Goal: Book appointment/travel/reservation

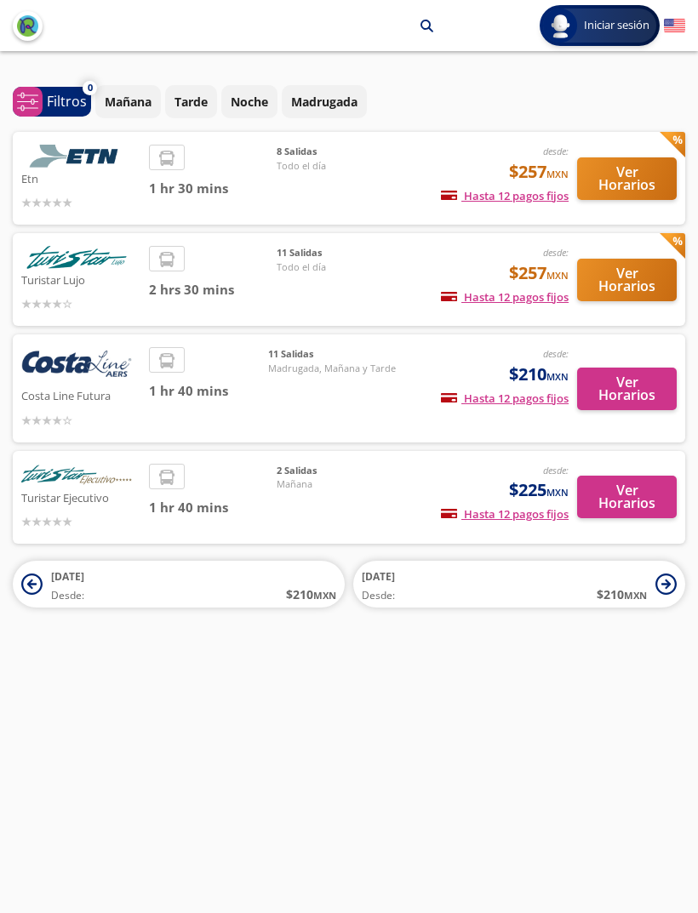
click at [89, 203] on div at bounding box center [80, 202] width 119 height 20
click at [484, 153] on div "desde: $257 MXN Hasta 12 pagos fijos Pagos fijos en compras mayores a $30 MXN, …" at bounding box center [486, 178] width 164 height 67
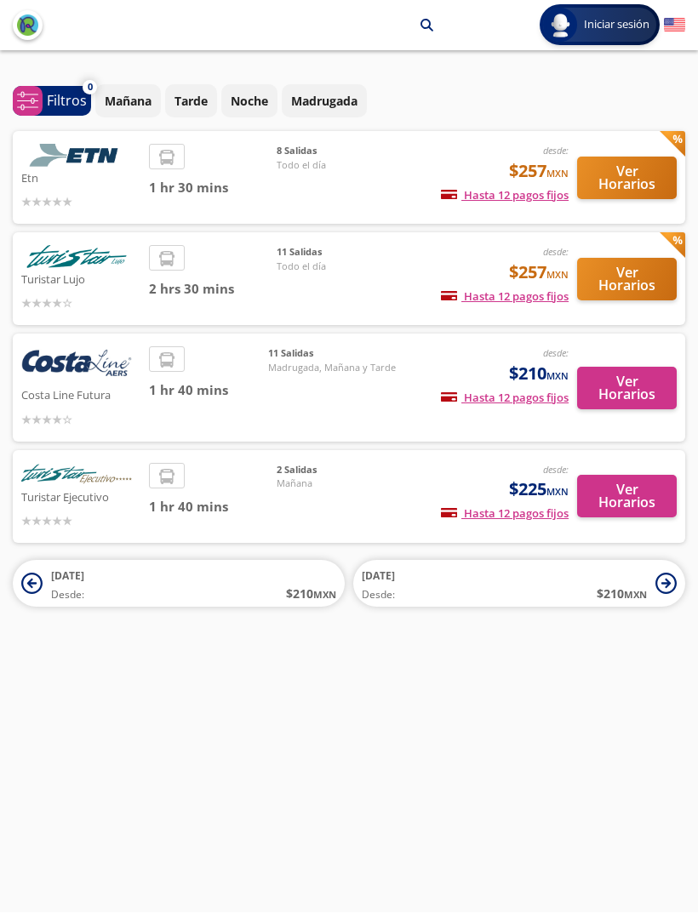
click at [625, 157] on button "Ver Horarios" at bounding box center [627, 178] width 100 height 43
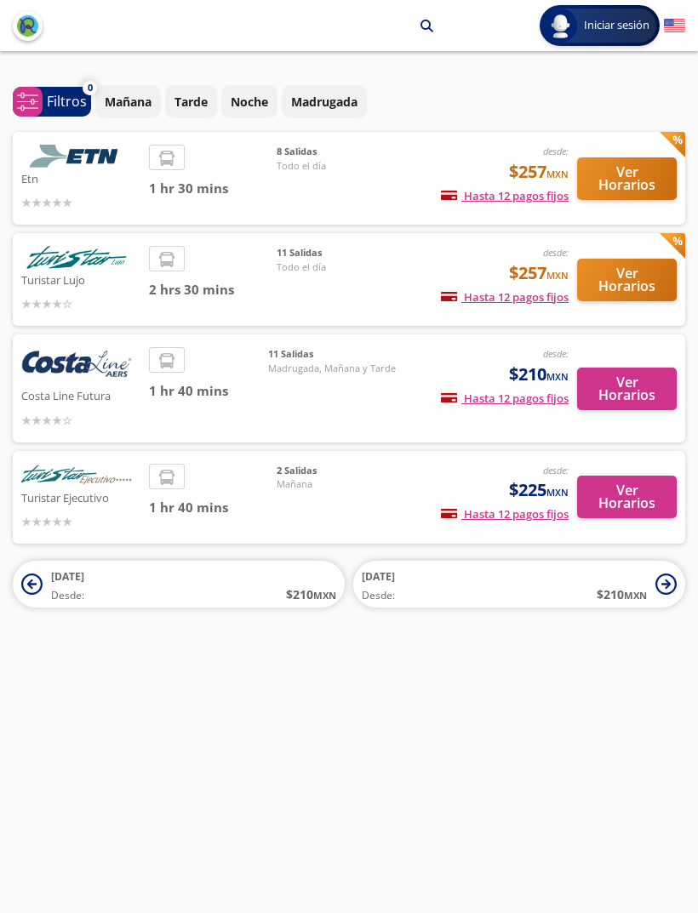
scroll to position [20, 0]
click at [621, 476] on button "Ver Horarios" at bounding box center [627, 497] width 100 height 43
click at [631, 390] on button "Ver Horarios" at bounding box center [627, 389] width 100 height 43
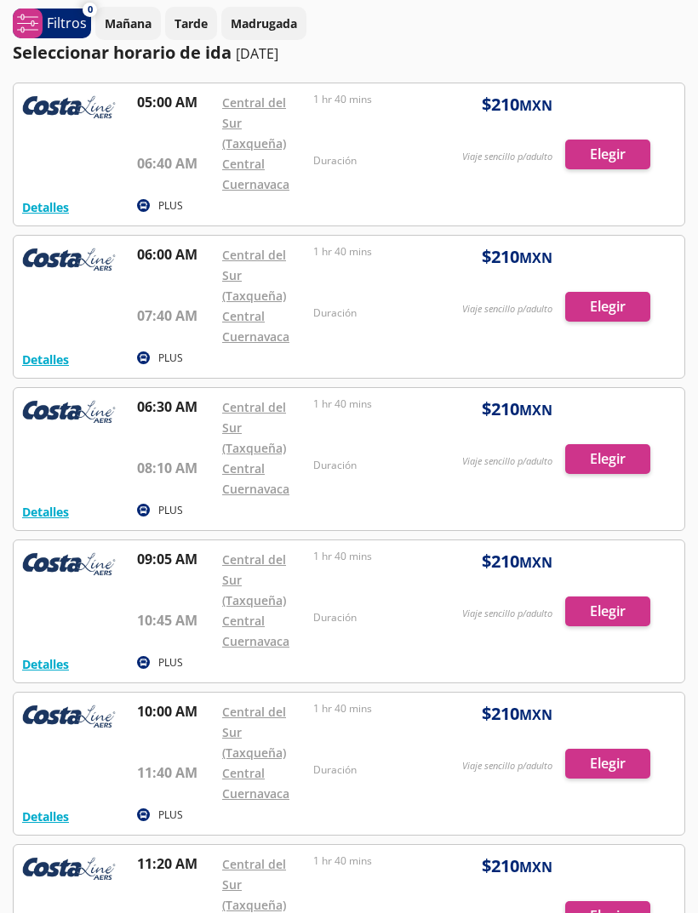
scroll to position [44, 0]
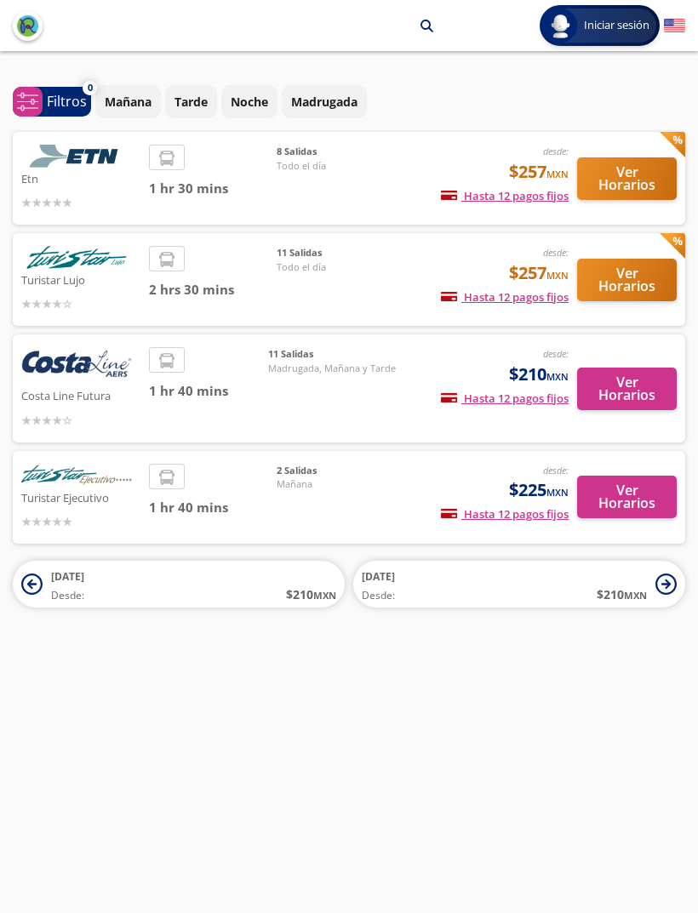
click at [615, 183] on button "Ver Horarios" at bounding box center [627, 178] width 100 height 43
